Goal: Task Accomplishment & Management: Manage account settings

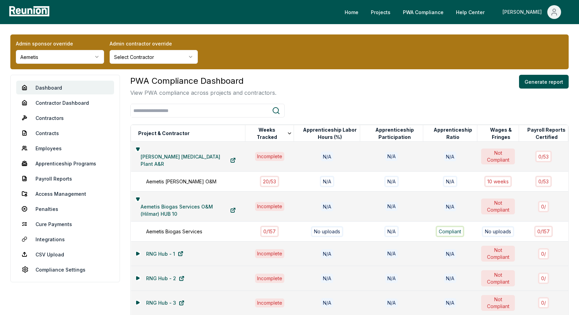
click at [557, 12] on icon "Main" at bounding box center [554, 12] width 8 height 8
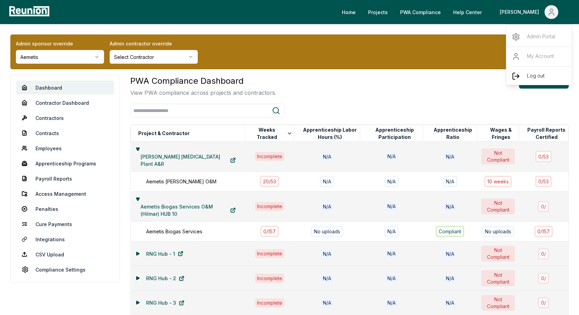
click at [527, 75] on p "Log out" at bounding box center [536, 76] width 18 height 8
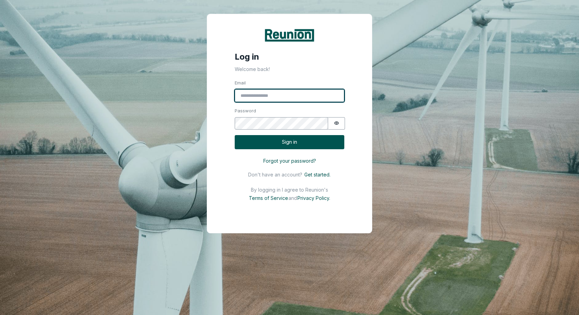
click at [246, 98] on input "Email" at bounding box center [290, 95] width 110 height 13
type input "**********"
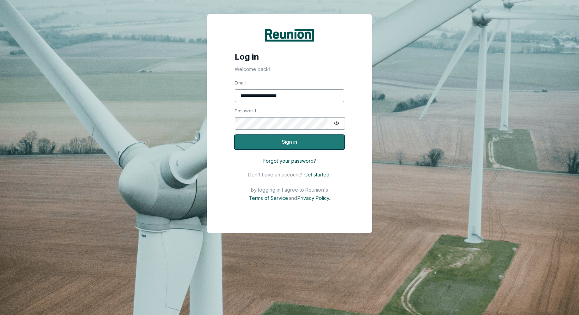
click at [310, 140] on button "Sign in" at bounding box center [290, 142] width 110 height 14
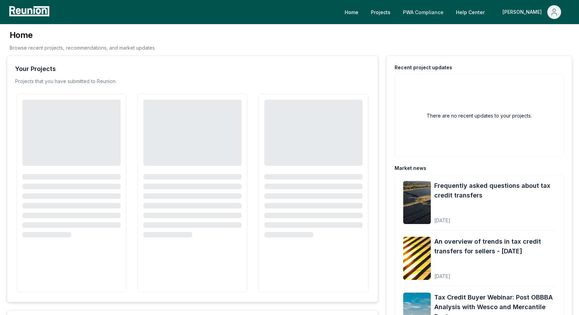
click at [449, 14] on link "PWA Compliance" at bounding box center [424, 12] width 52 height 14
